Goal: Task Accomplishment & Management: Manage account settings

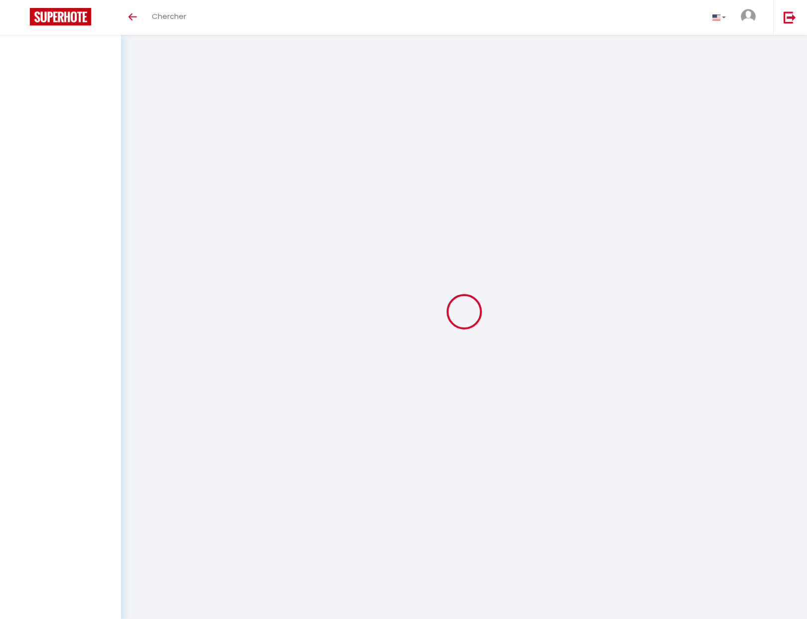
select select
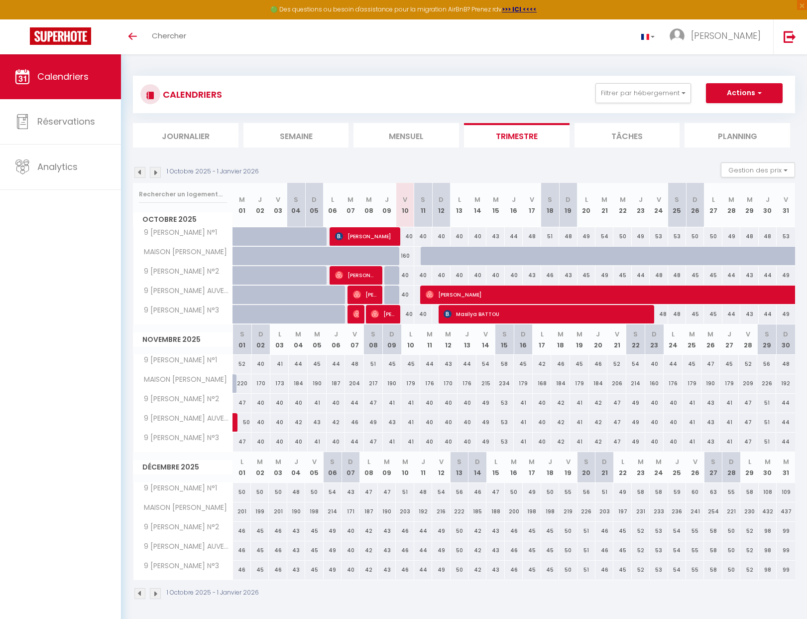
select select
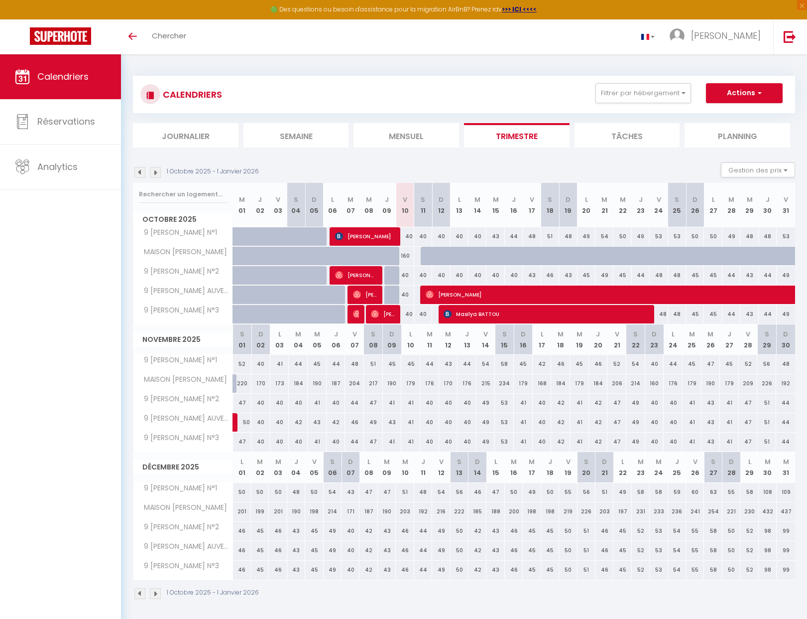
select select
click at [488, 314] on span "Masilya BATTOU" at bounding box center [545, 313] width 203 height 19
select select "OK"
select select "KO"
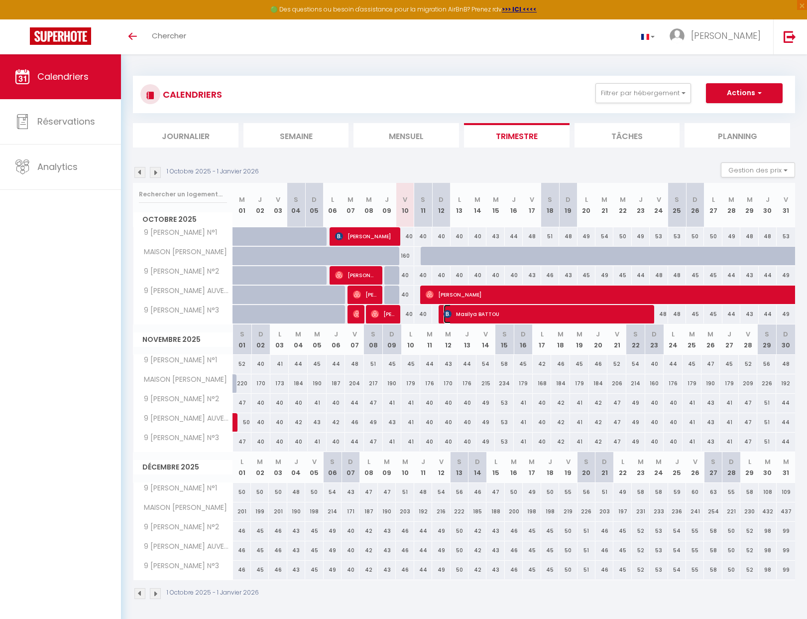
select select "0"
select select "1"
select select
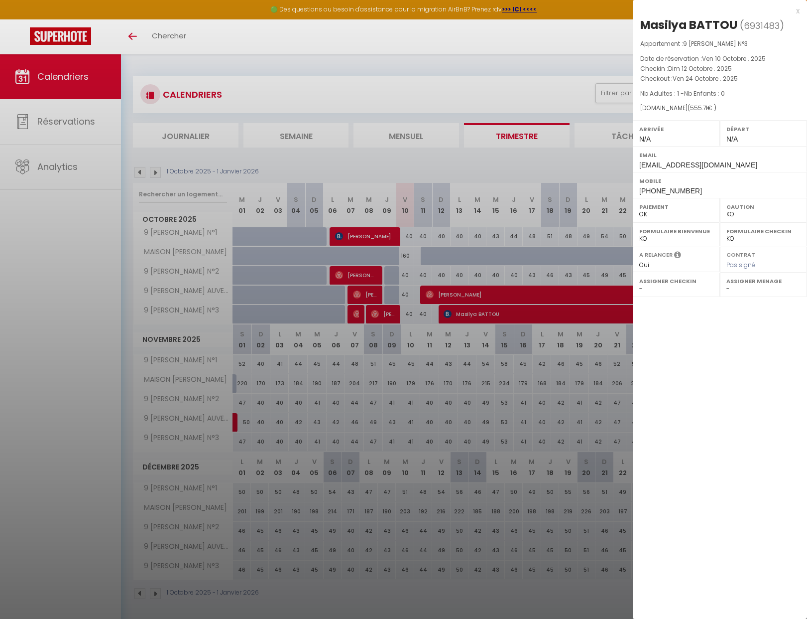
click at [501, 247] on div at bounding box center [403, 309] width 807 height 619
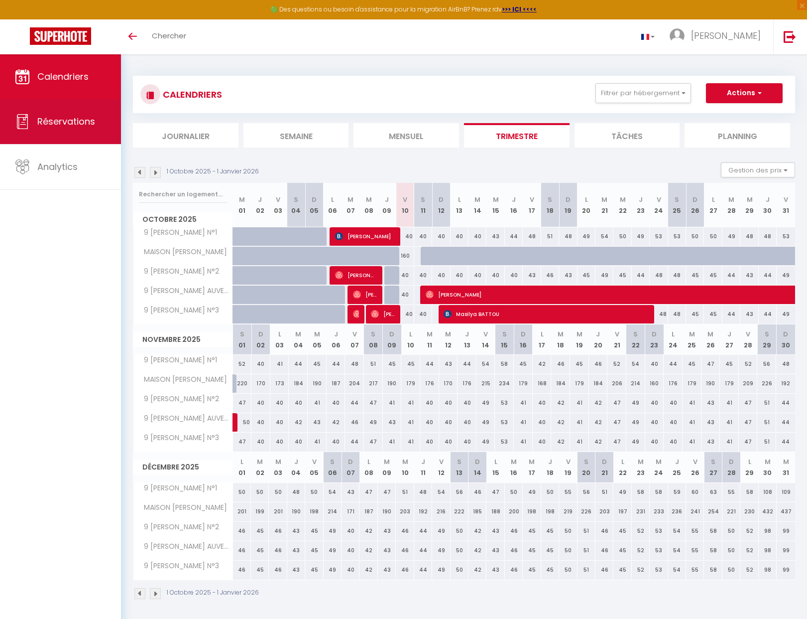
click at [53, 112] on link "Réservations" at bounding box center [60, 121] width 121 height 45
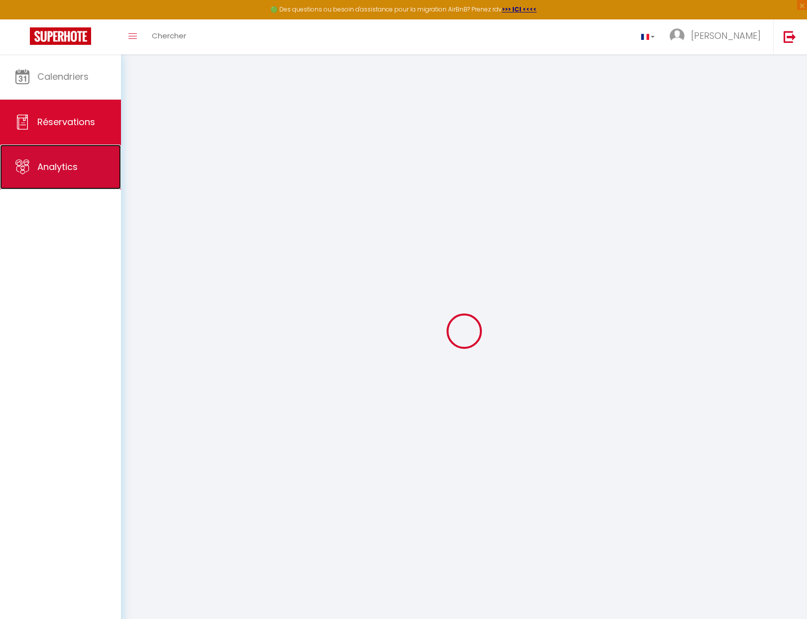
click at [55, 165] on span "Analytics" at bounding box center [57, 166] width 40 height 12
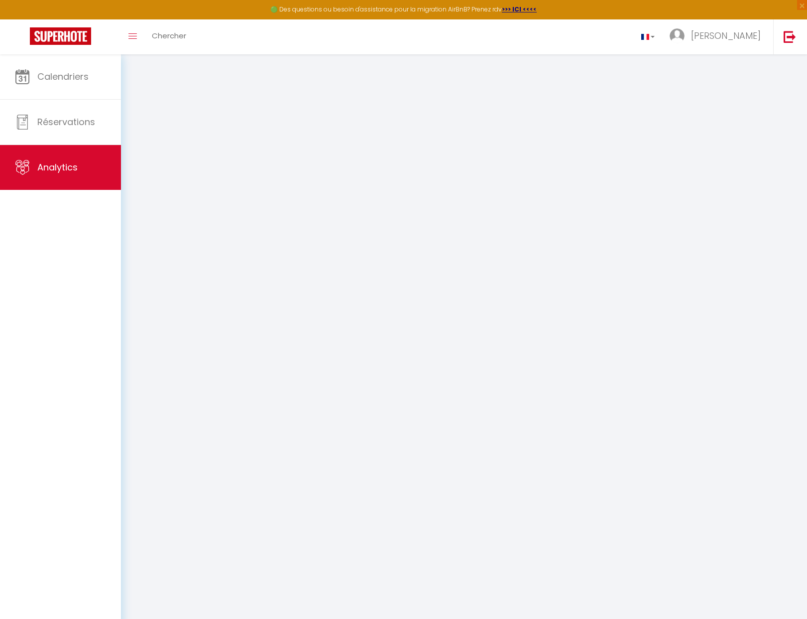
select select "2025"
select select "10"
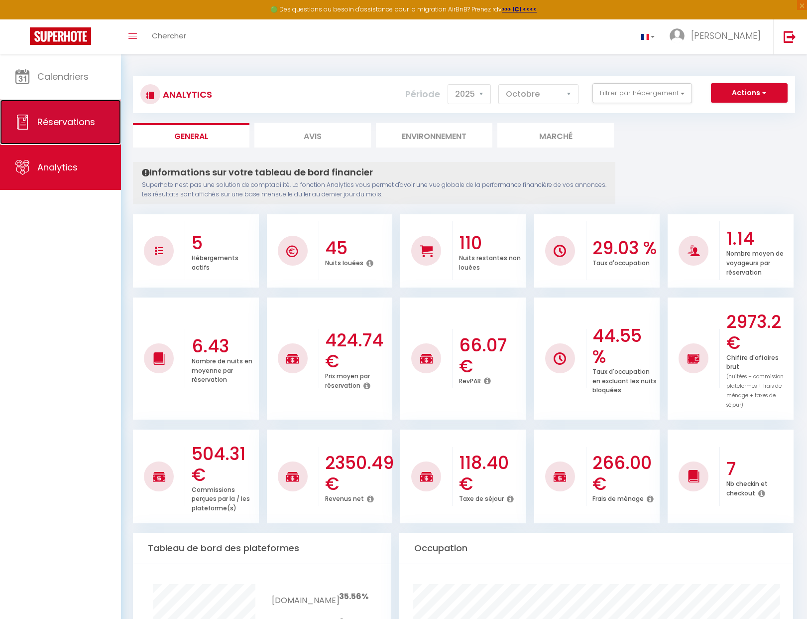
click at [50, 122] on span "Réservations" at bounding box center [66, 122] width 58 height 12
select select "not_cancelled"
select select
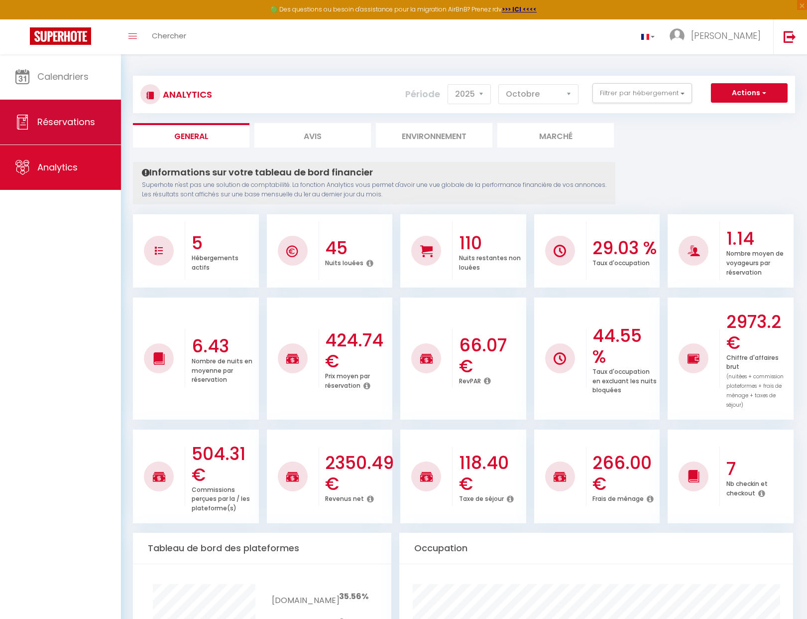
select select
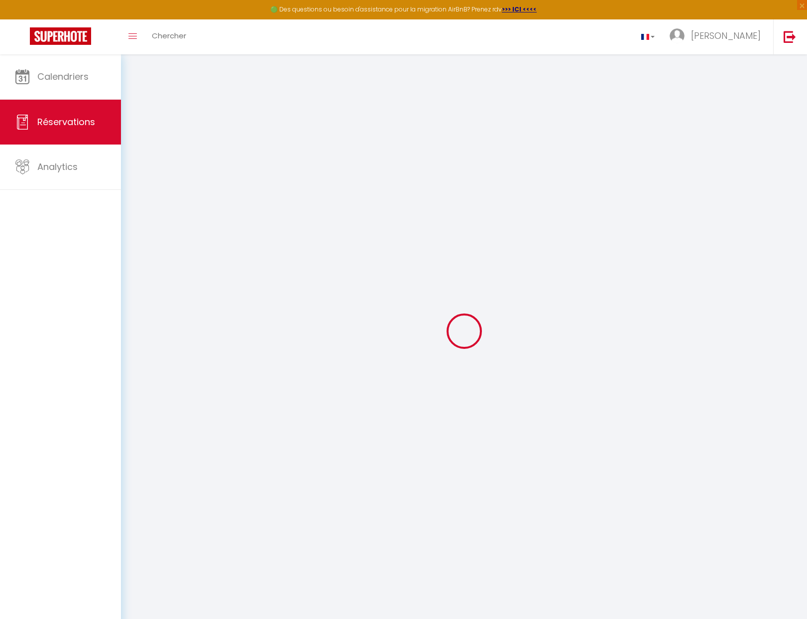
select select
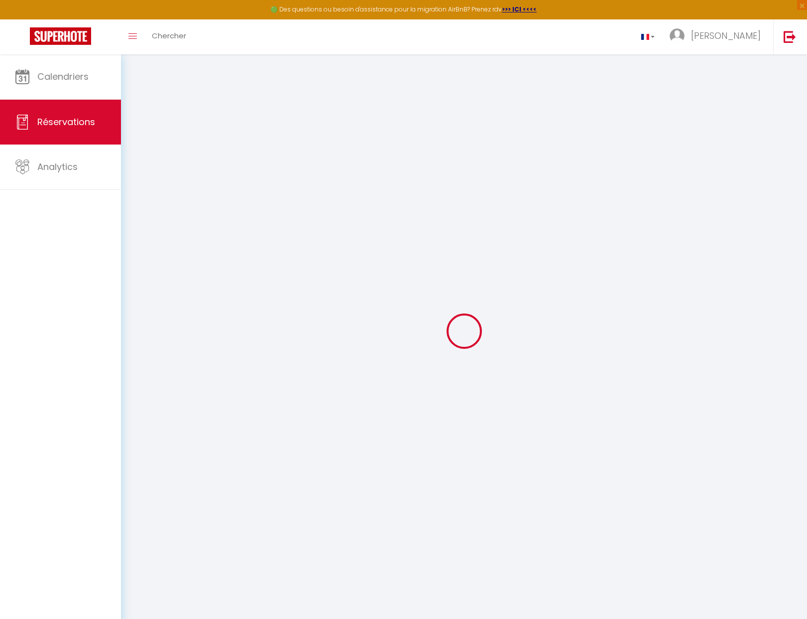
select select
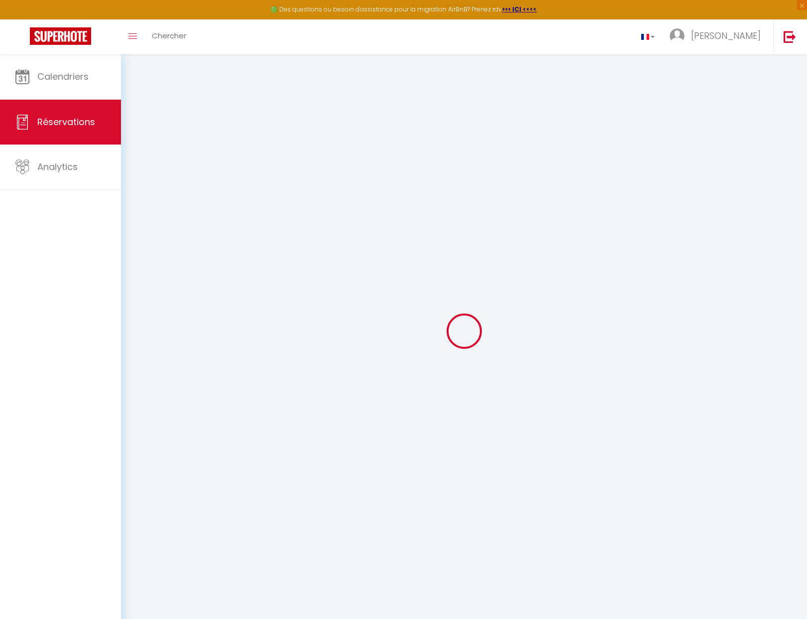
select select
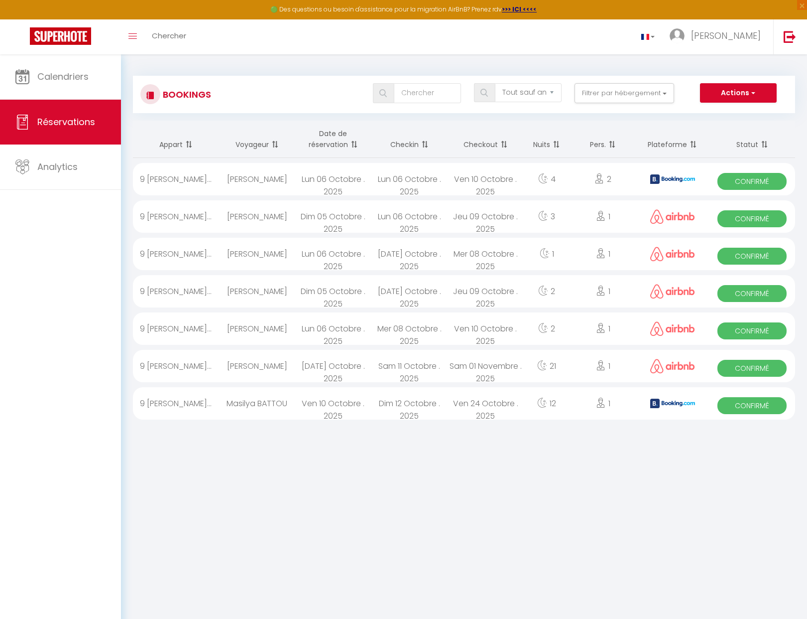
click at [286, 402] on div "Masilya BATTOU" at bounding box center [257, 403] width 76 height 32
select select "OK"
select select "KO"
select select "0"
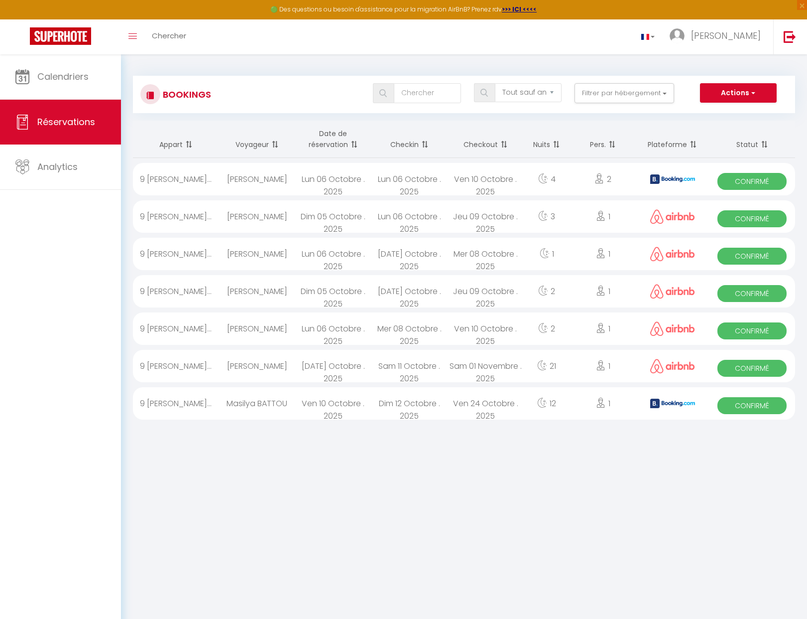
select select "1"
select select
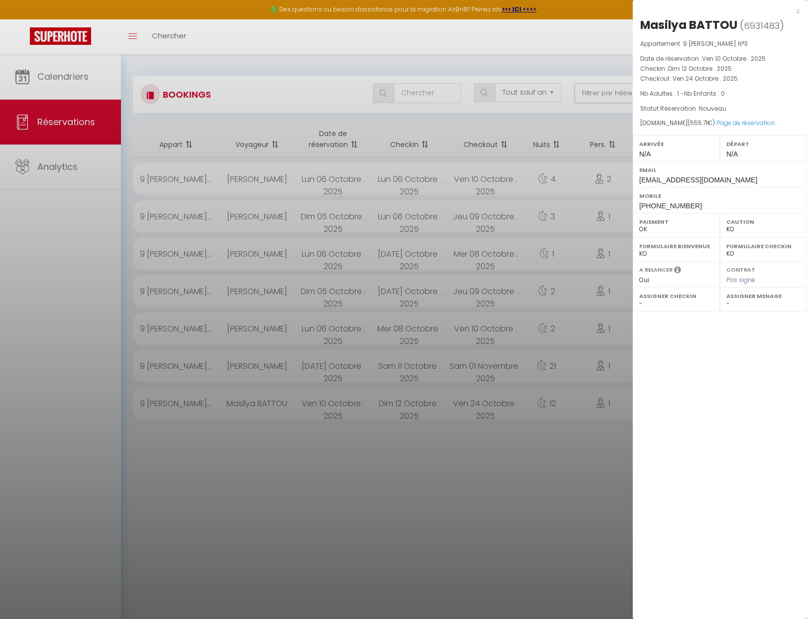
click at [62, 234] on div at bounding box center [403, 309] width 807 height 619
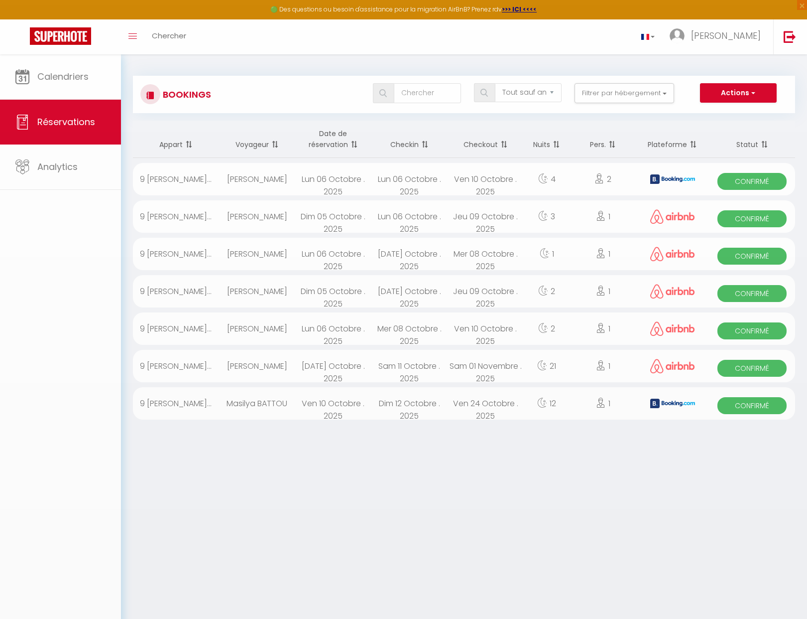
click at [64, 159] on div at bounding box center [403, 309] width 807 height 619
click at [93, 178] on link "Analytics" at bounding box center [60, 166] width 121 height 45
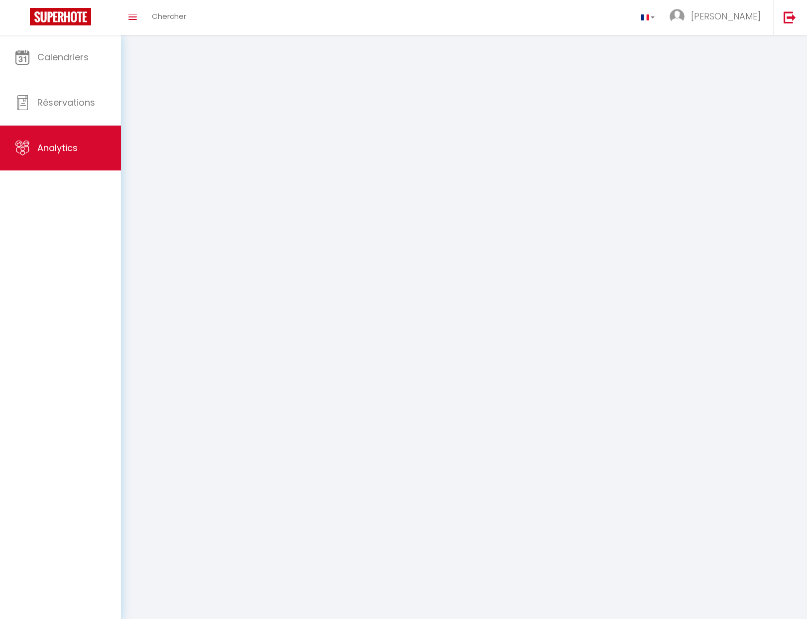
select select "2025"
select select "10"
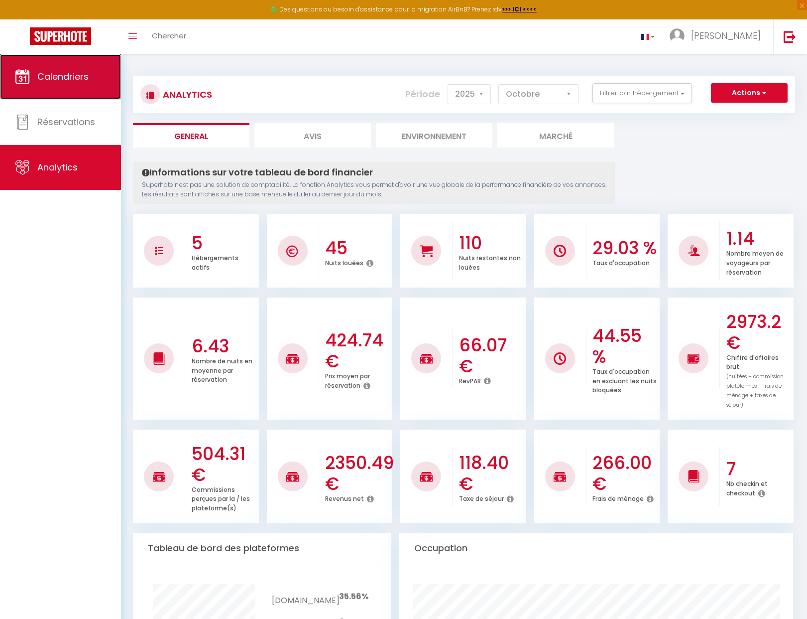
click at [46, 89] on link "Calendriers" at bounding box center [60, 76] width 121 height 45
